Goal: Task Accomplishment & Management: Use online tool/utility

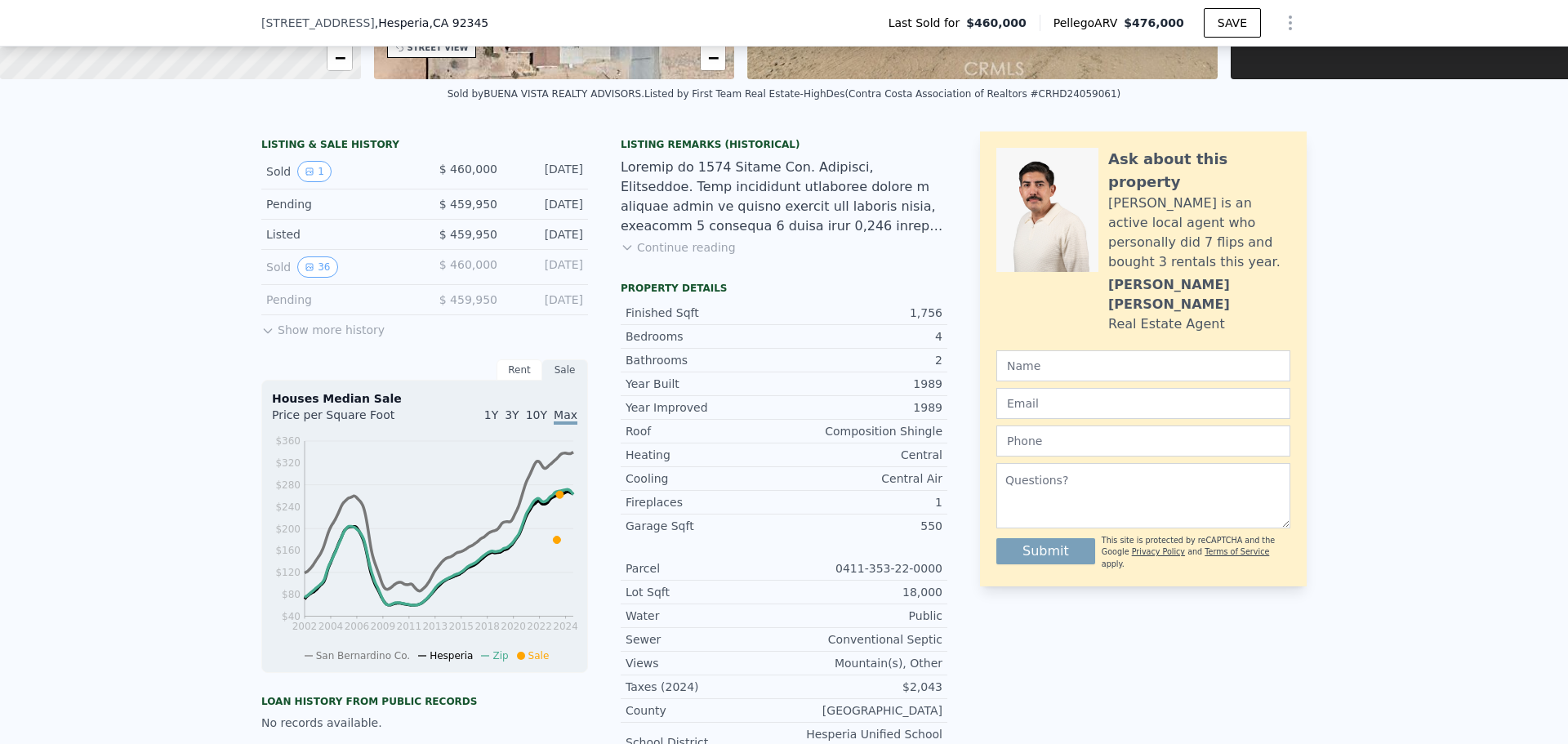
scroll to position [82, 0]
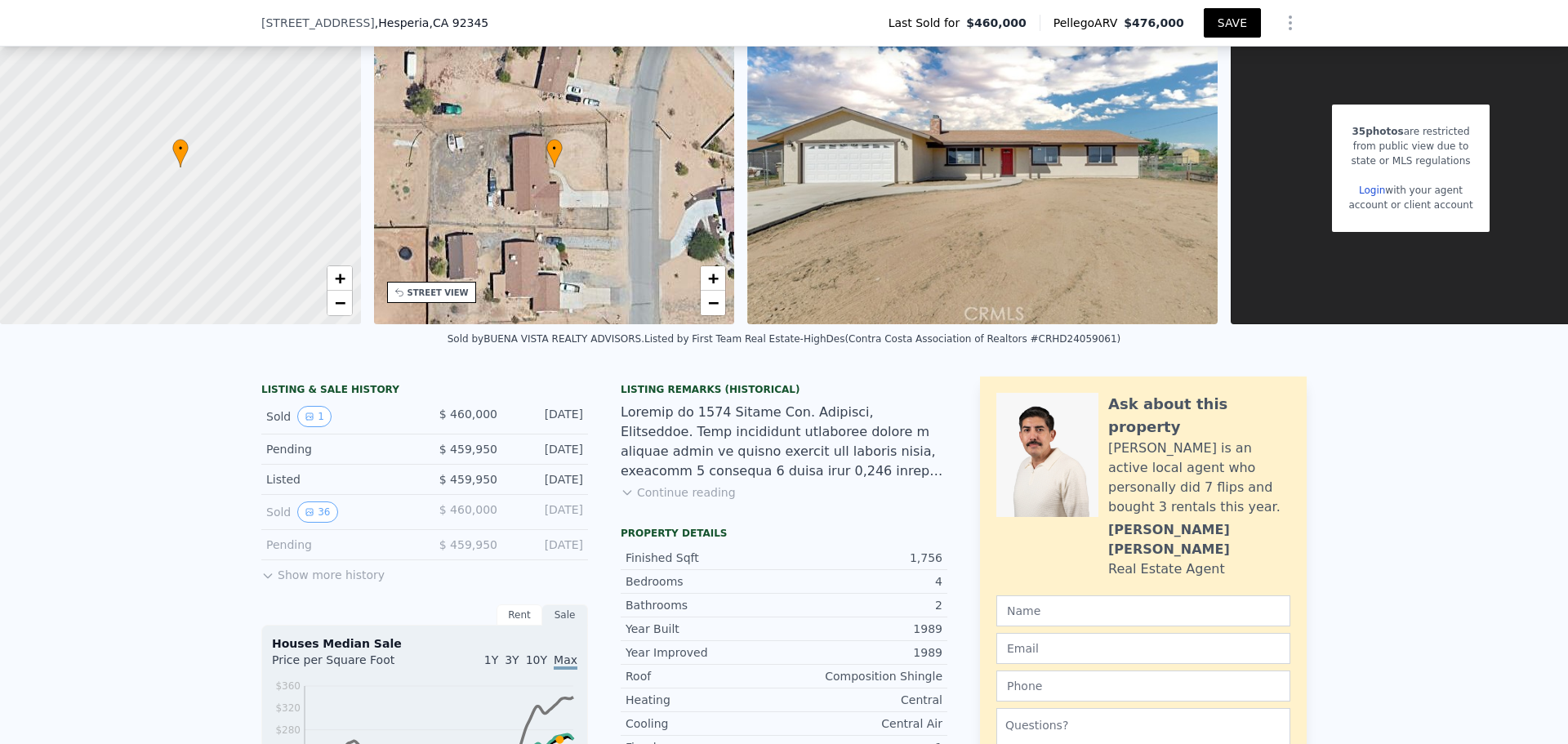
click at [1229, 23] on button "SAVE" at bounding box center [1232, 23] width 57 height 30
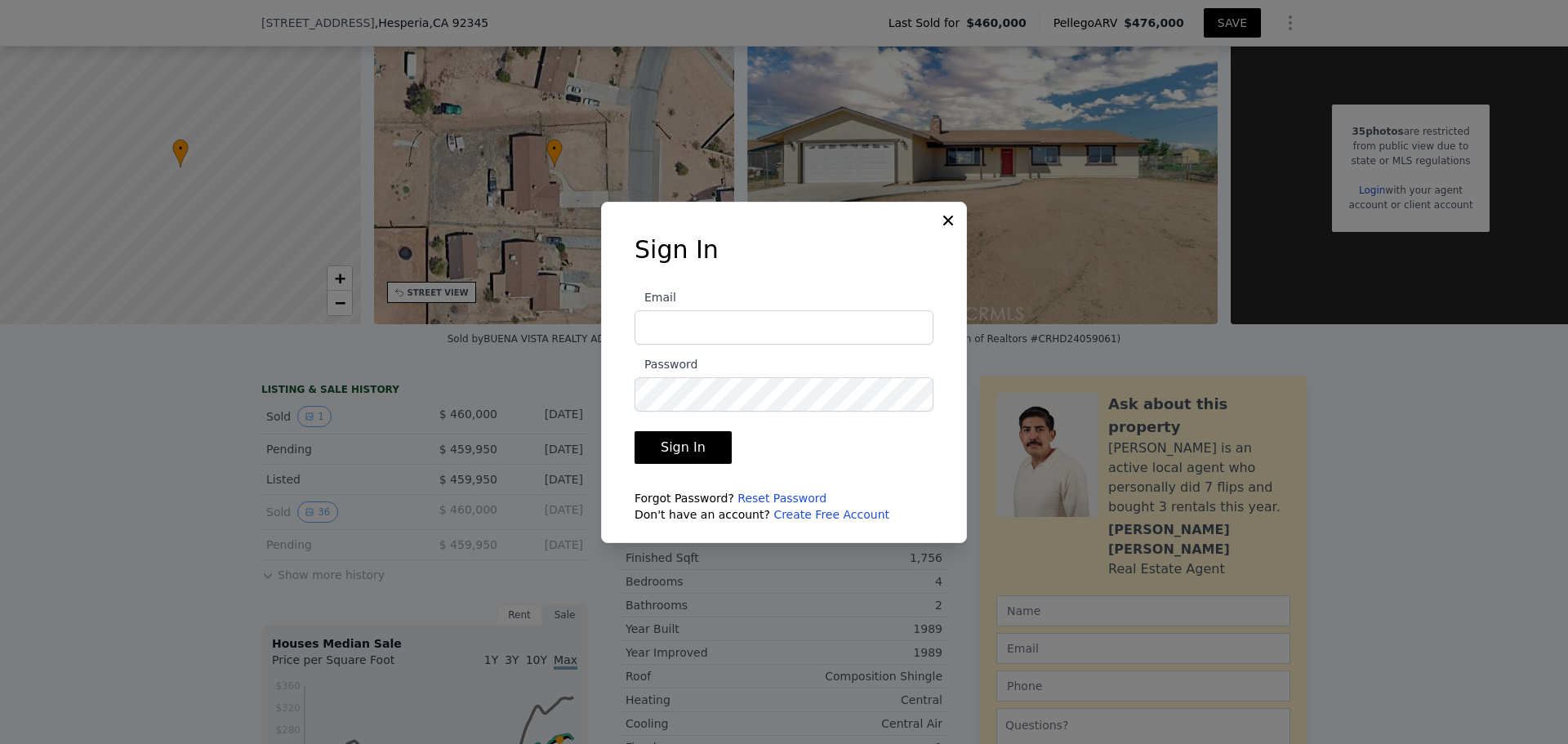
type input "[EMAIL_ADDRESS][DOMAIN_NAME]"
click at [679, 448] on button "Sign In" at bounding box center [683, 447] width 97 height 33
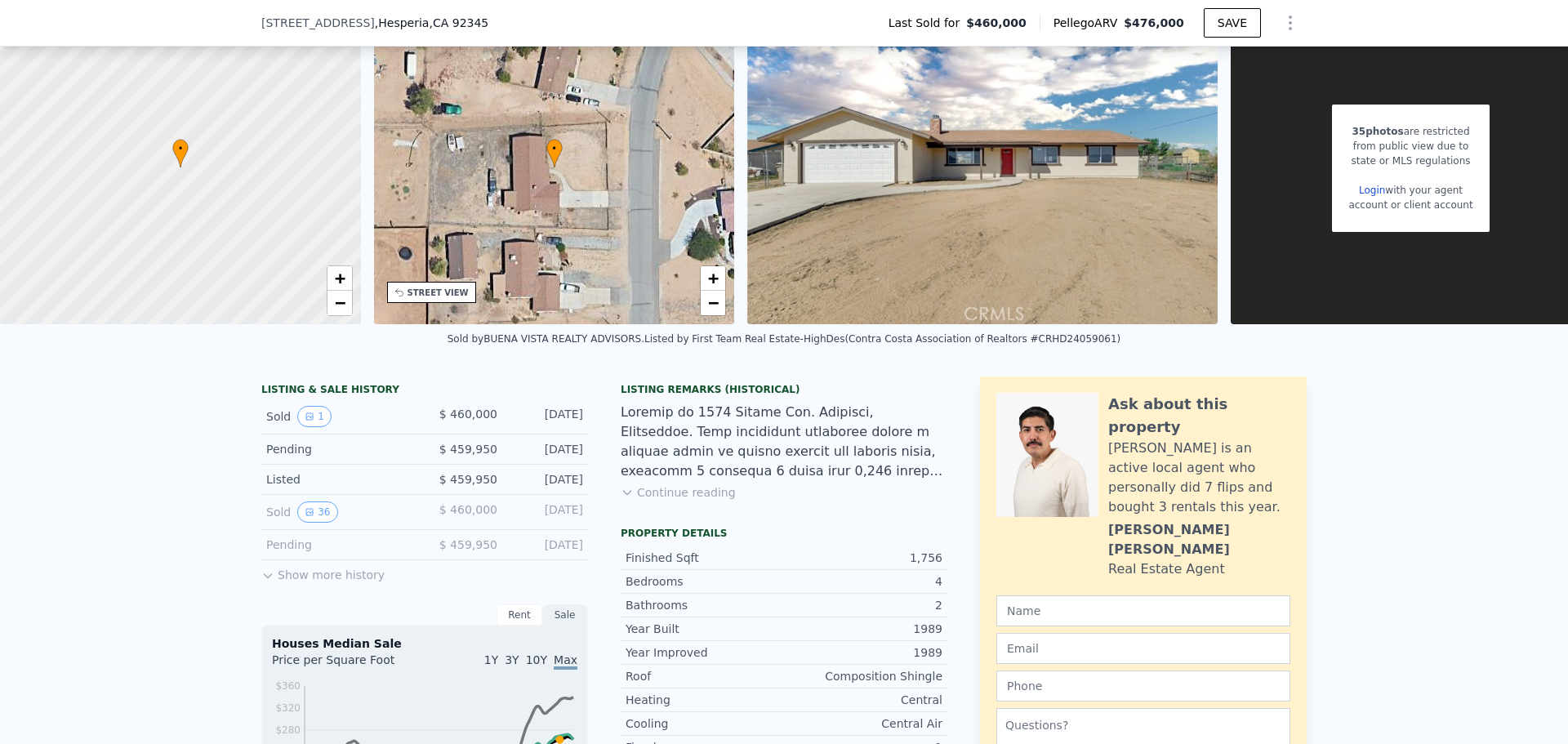
scroll to position [6, 0]
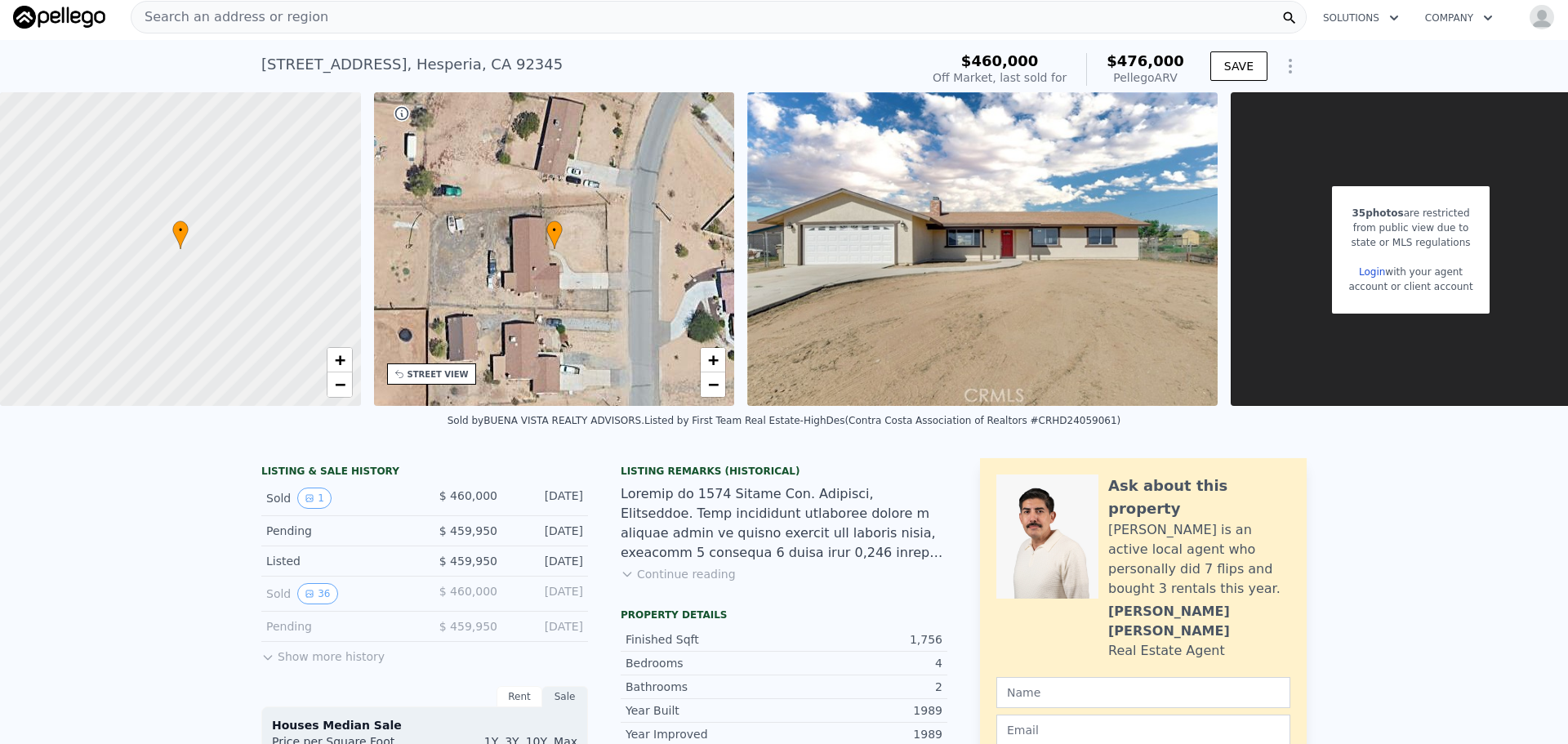
click at [1284, 69] on icon "Show Options" at bounding box center [1290, 66] width 20 height 20
click at [1350, 55] on div "[STREET_ADDRESS] Sold [DATE] for $460k (~ARV $476k ) $460,000 Off Market, last …" at bounding box center [784, 66] width 1568 height 52
click at [1234, 68] on button "SAVE" at bounding box center [1238, 66] width 57 height 30
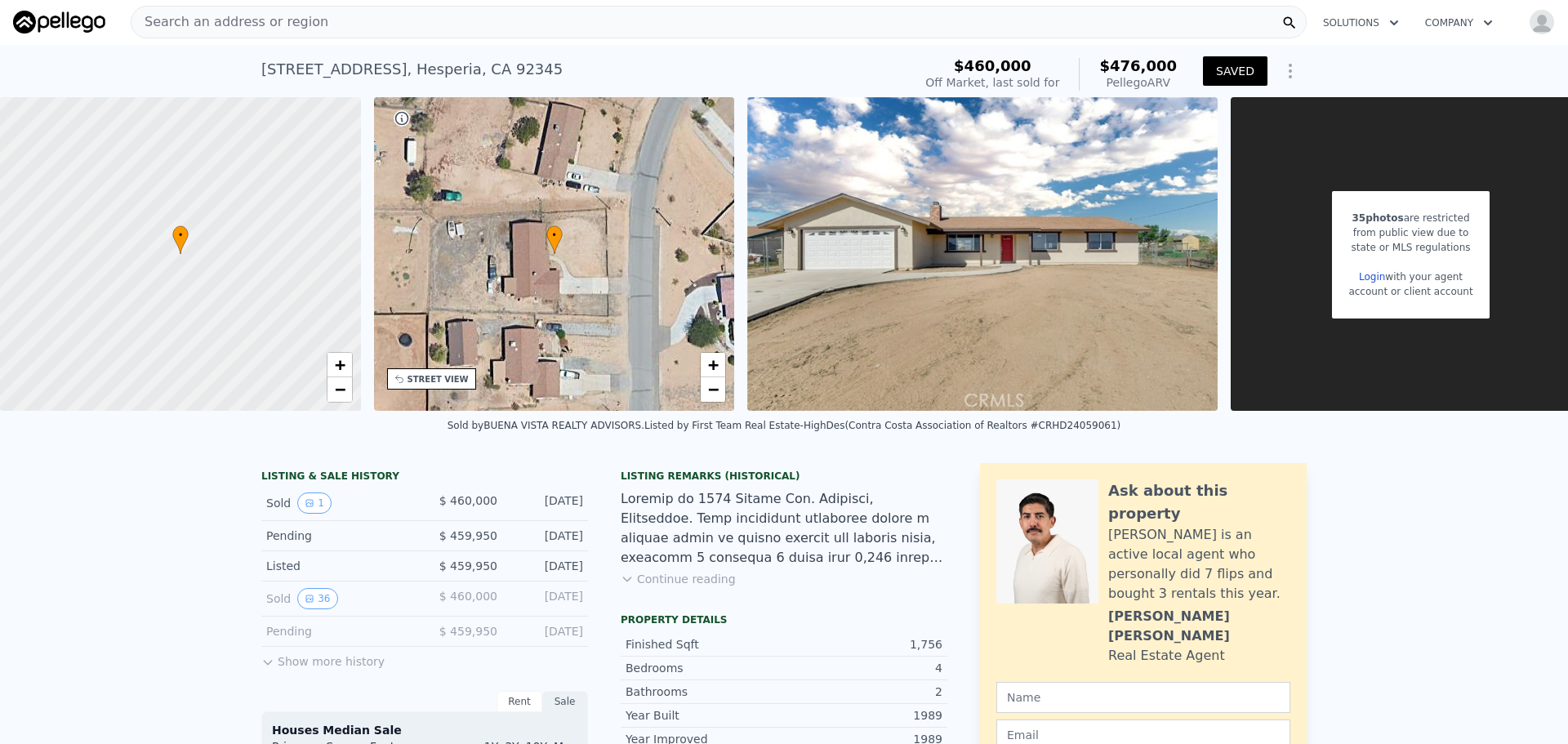
scroll to position [0, 0]
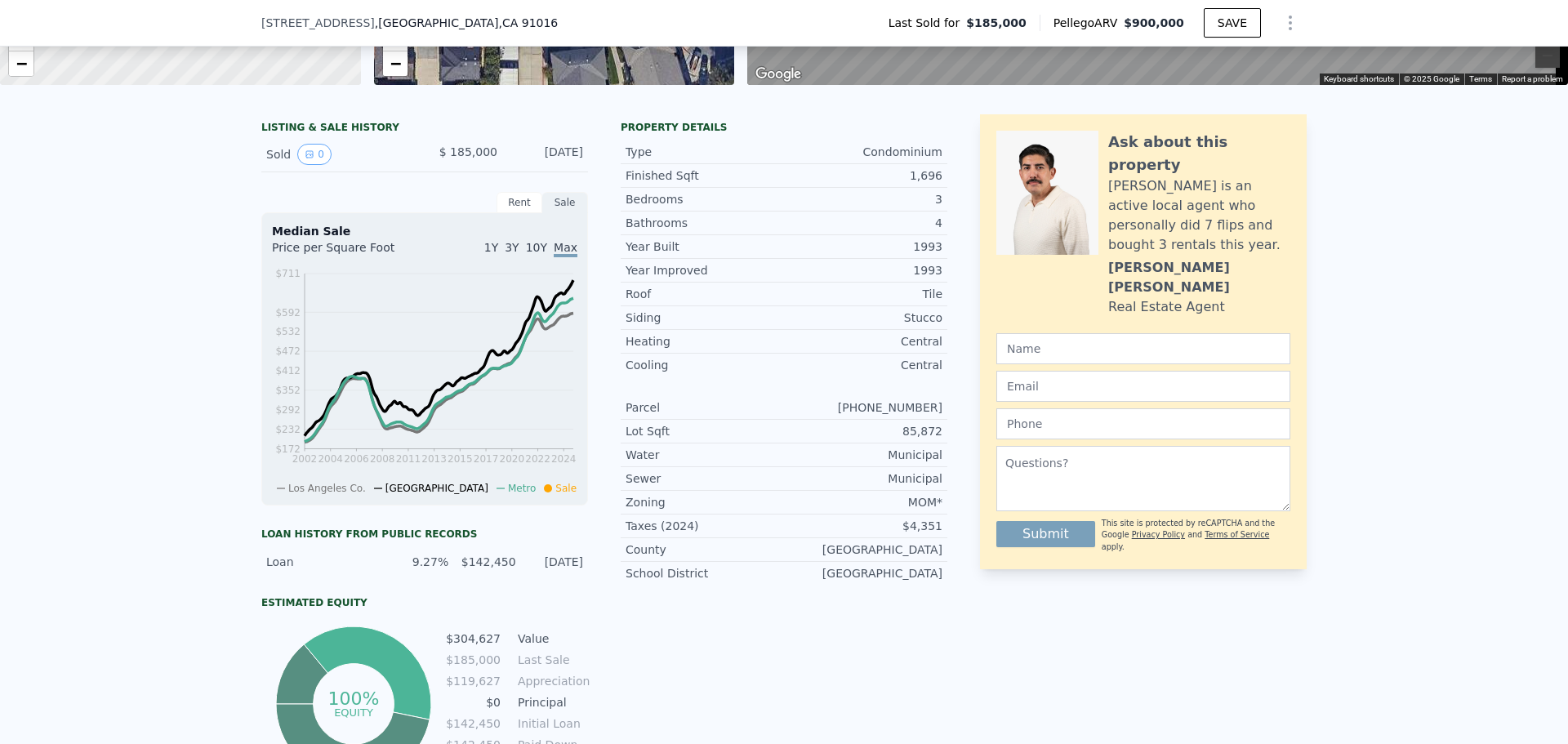
scroll to position [403, 0]
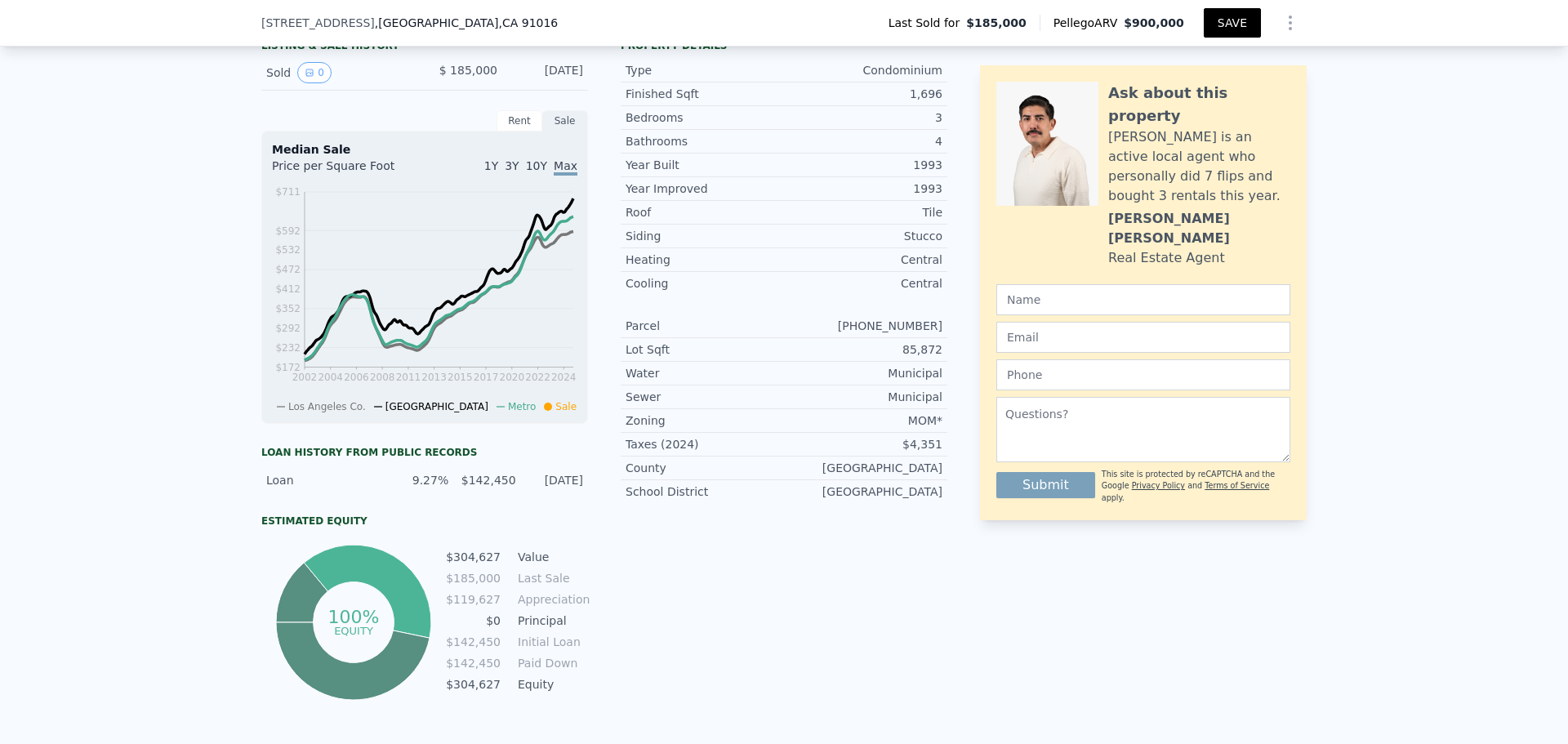
click at [1223, 19] on button "SAVE" at bounding box center [1232, 23] width 57 height 30
click at [1290, 22] on icon "Show Options" at bounding box center [1290, 23] width 2 height 13
click at [1343, 130] on div "LISTING & SALE HISTORY Sold 0 $ 185,000 Aug 10, 1994 Rent Sale Rent over time P…" at bounding box center [784, 398] width 1568 height 756
type input "3.5"
type input "2159"
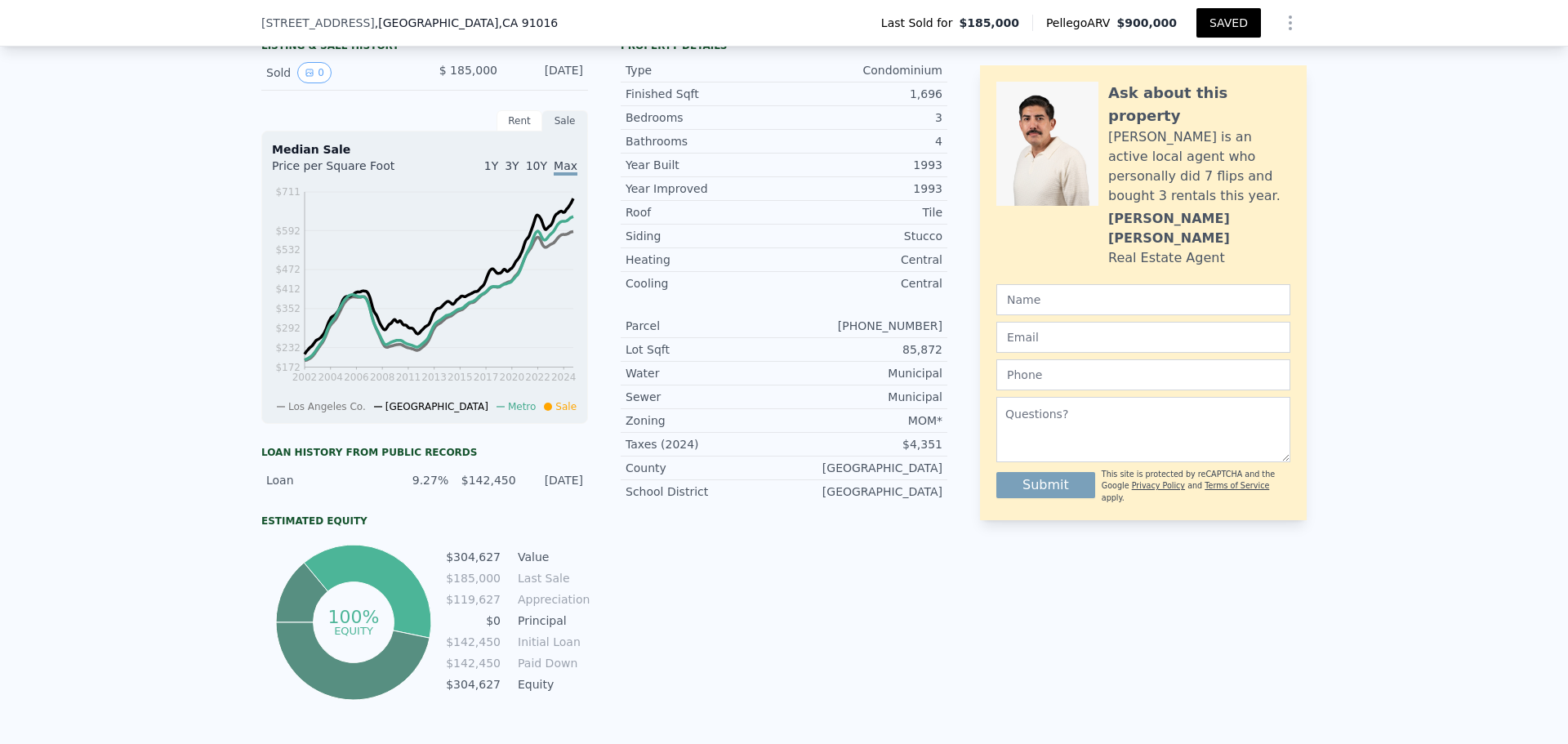
type input "43483"
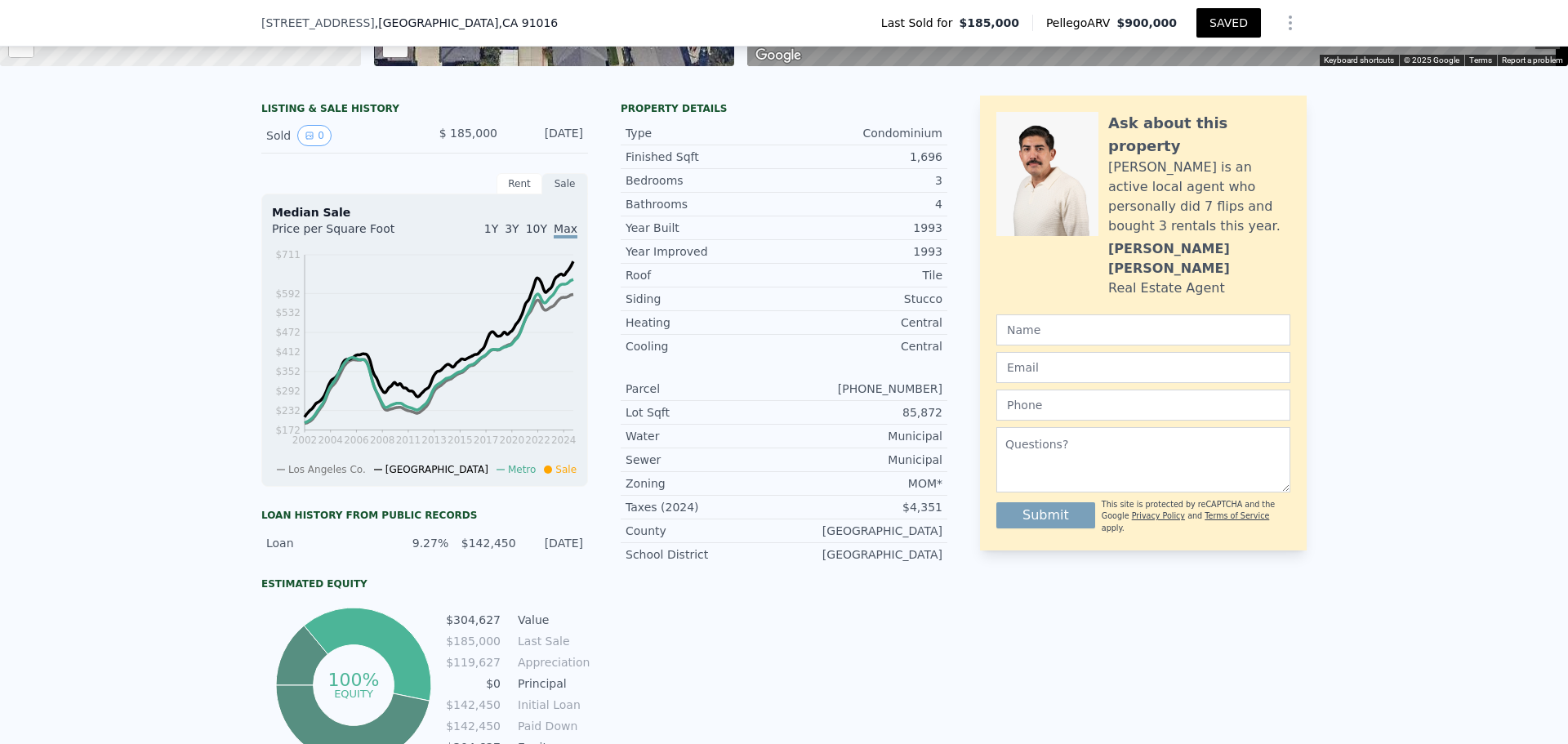
scroll to position [157, 0]
